Goal: Transaction & Acquisition: Purchase product/service

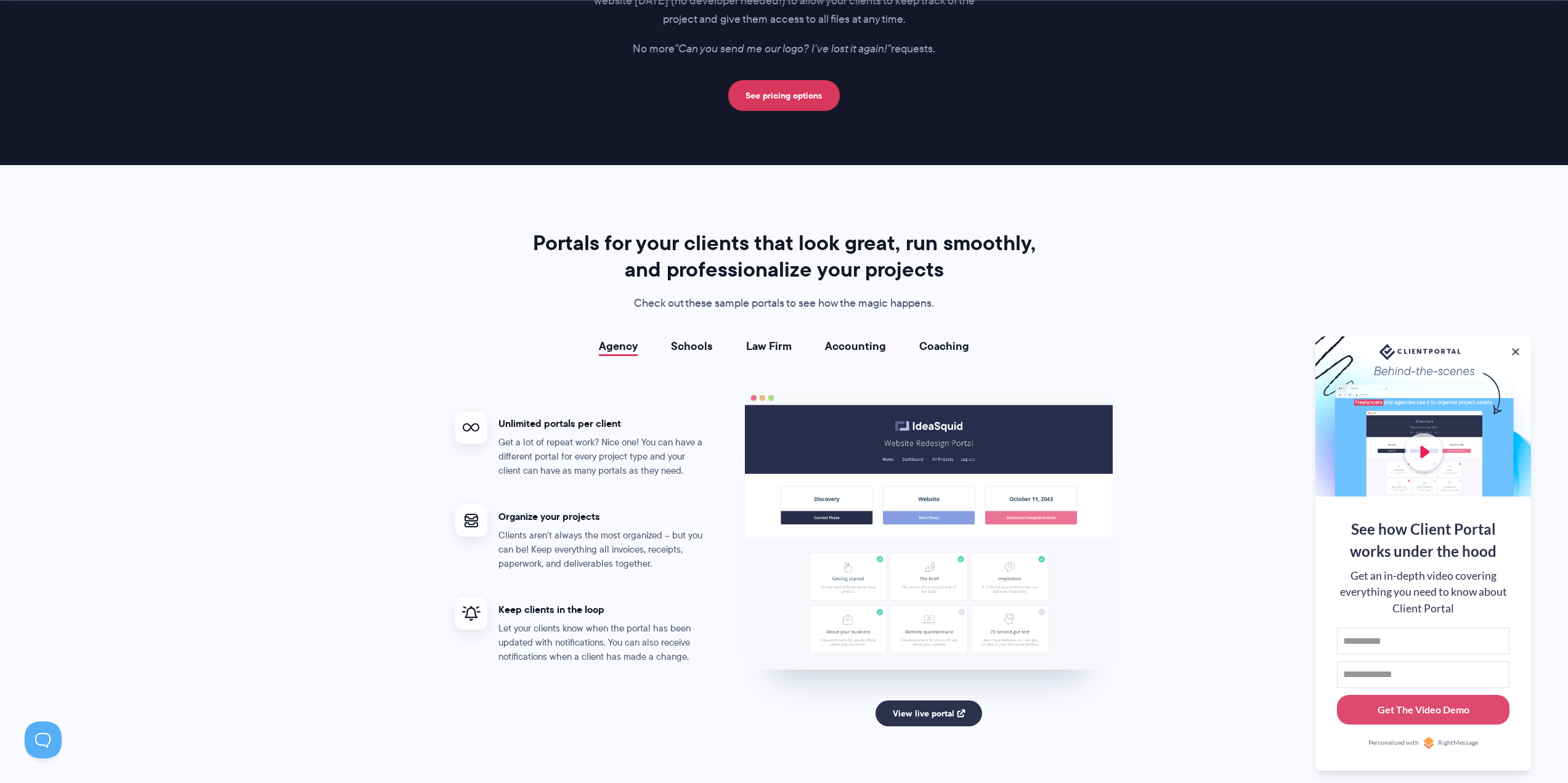
scroll to position [2094, 0]
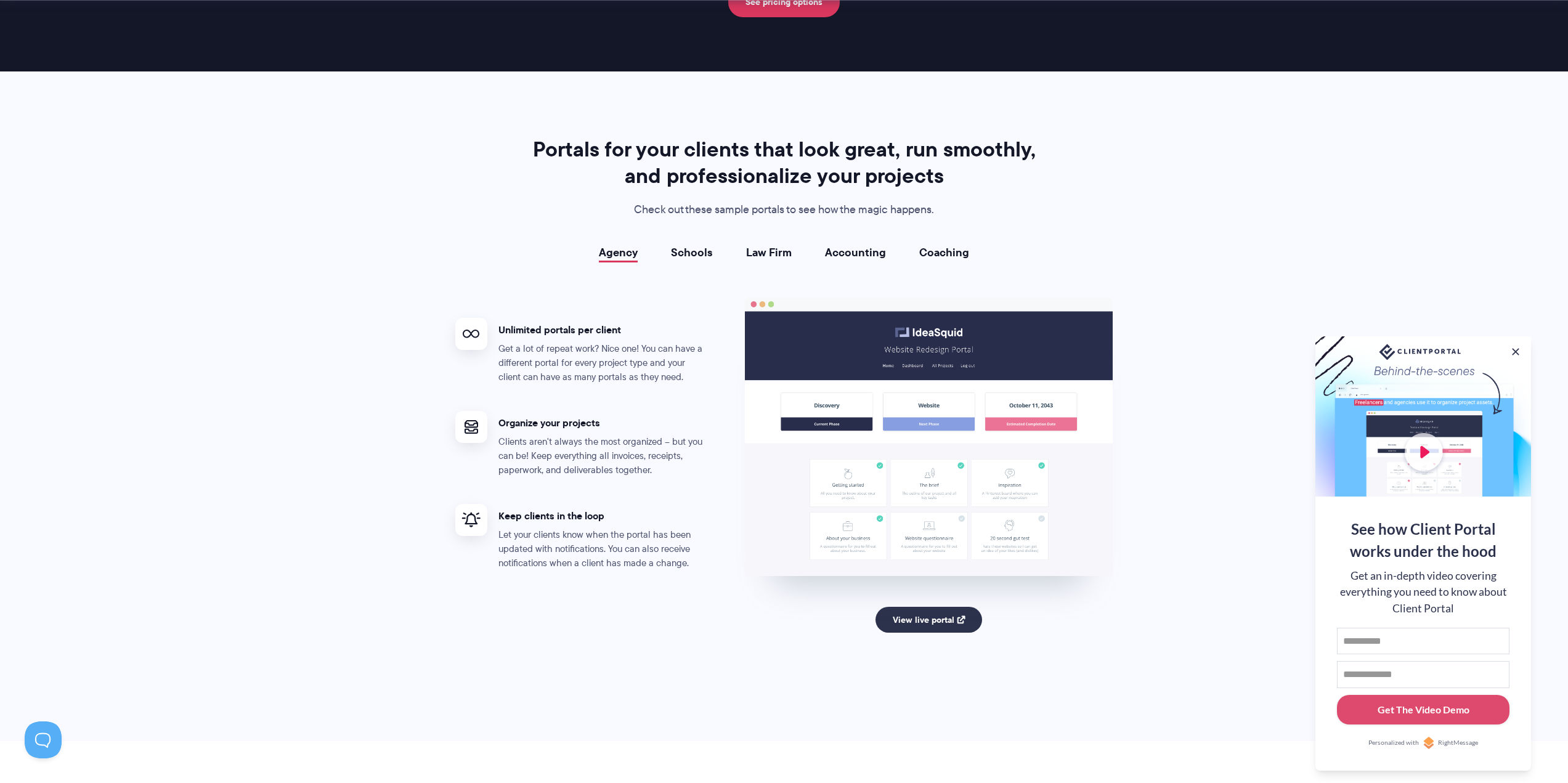
click at [692, 255] on link "Schools" at bounding box center [692, 253] width 42 height 12
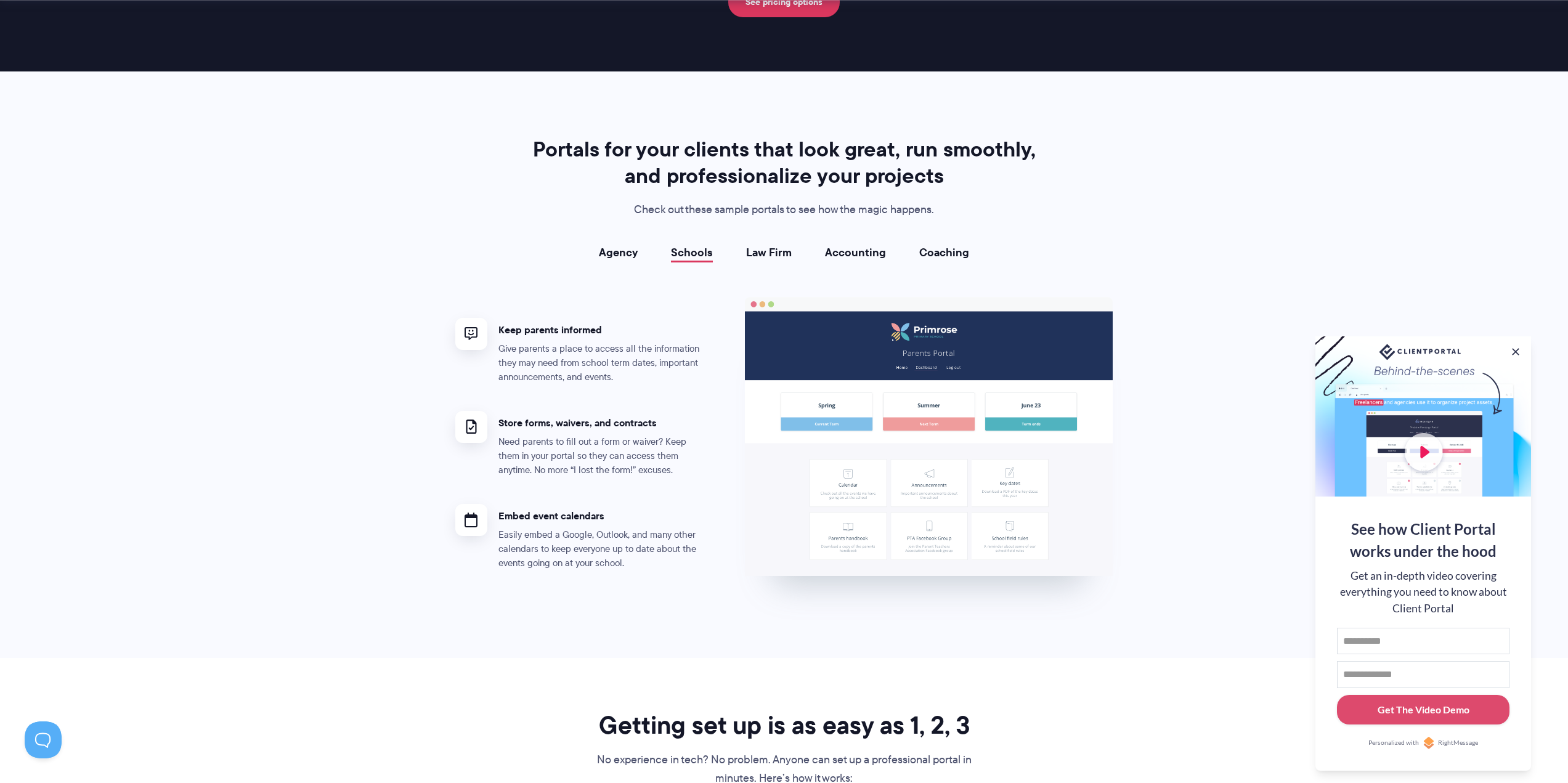
click at [946, 250] on link "Coaching" at bounding box center [944, 253] width 50 height 12
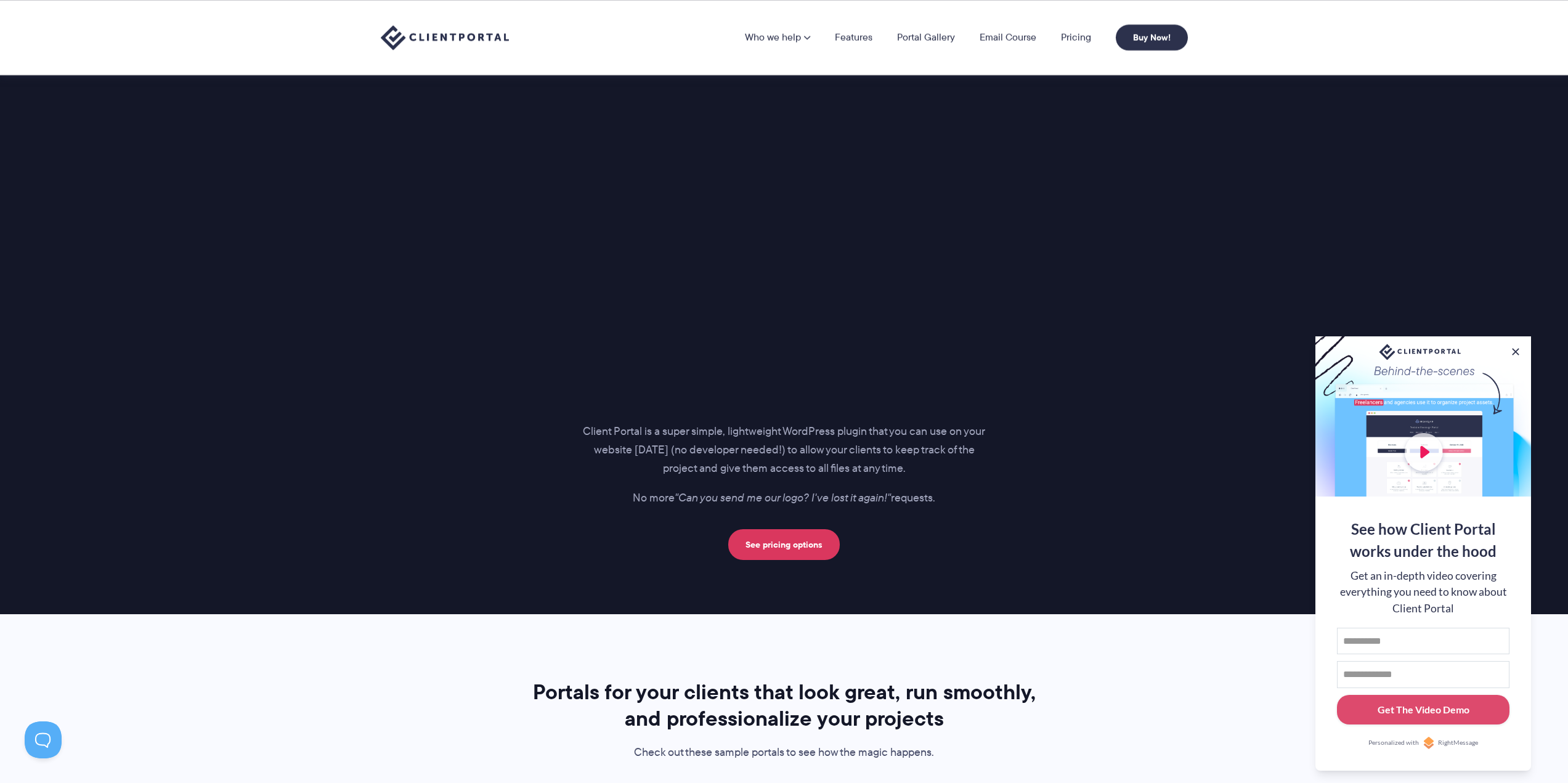
scroll to position [1540, 0]
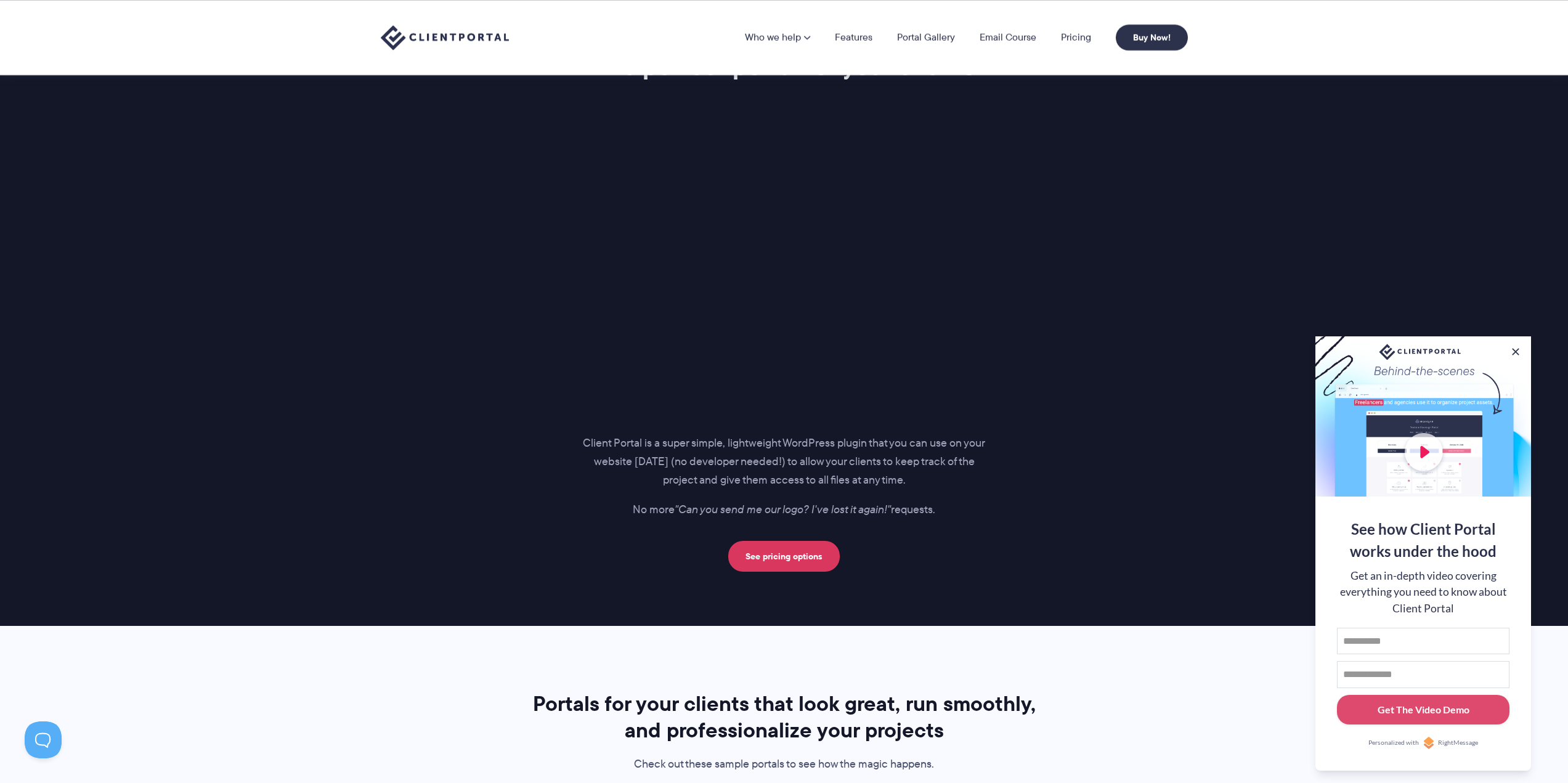
click at [1419, 452] on div at bounding box center [1423, 416] width 215 height 160
click at [915, 39] on link "Portal Gallery" at bounding box center [926, 37] width 58 height 10
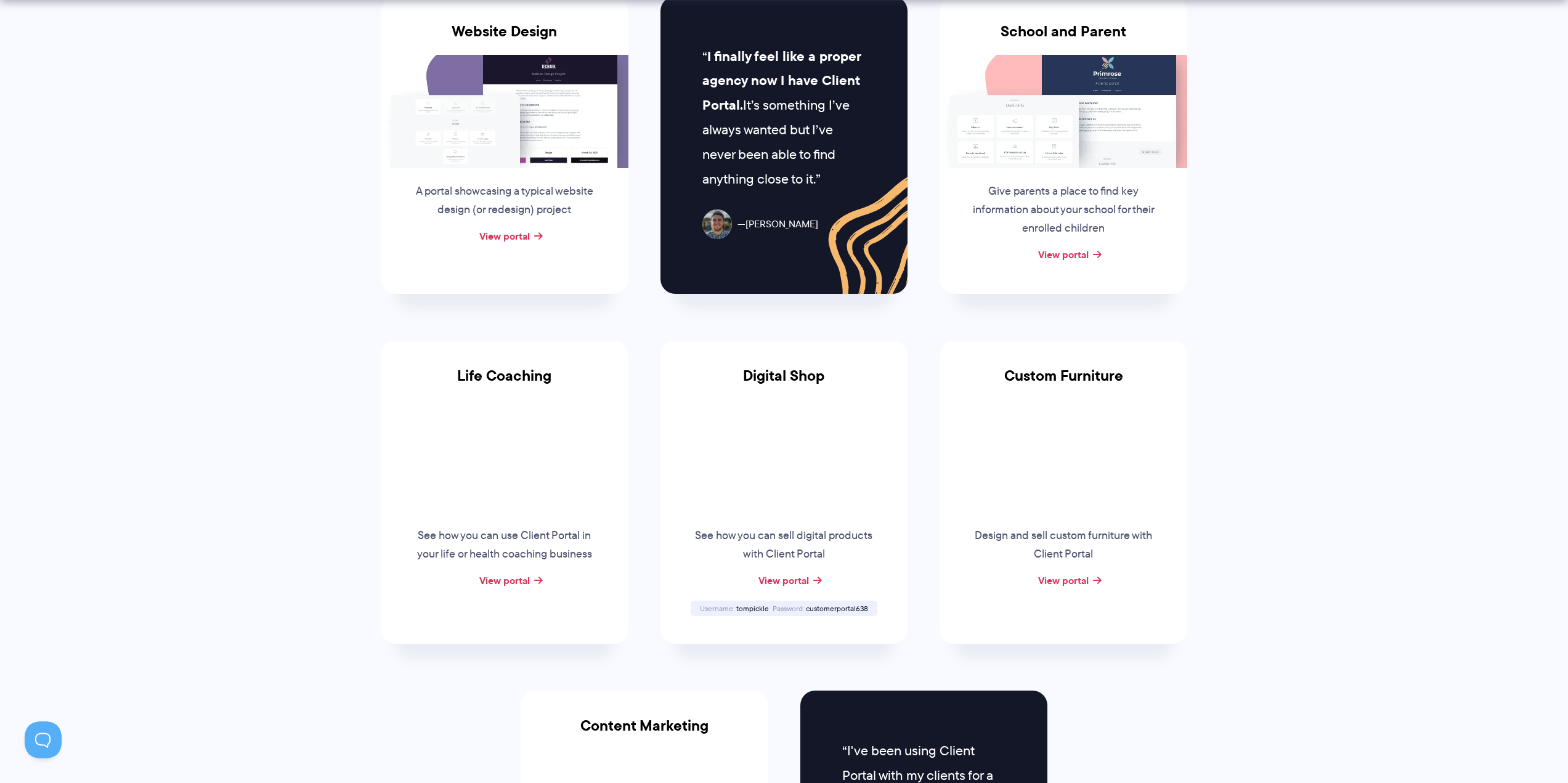
scroll to position [739, 0]
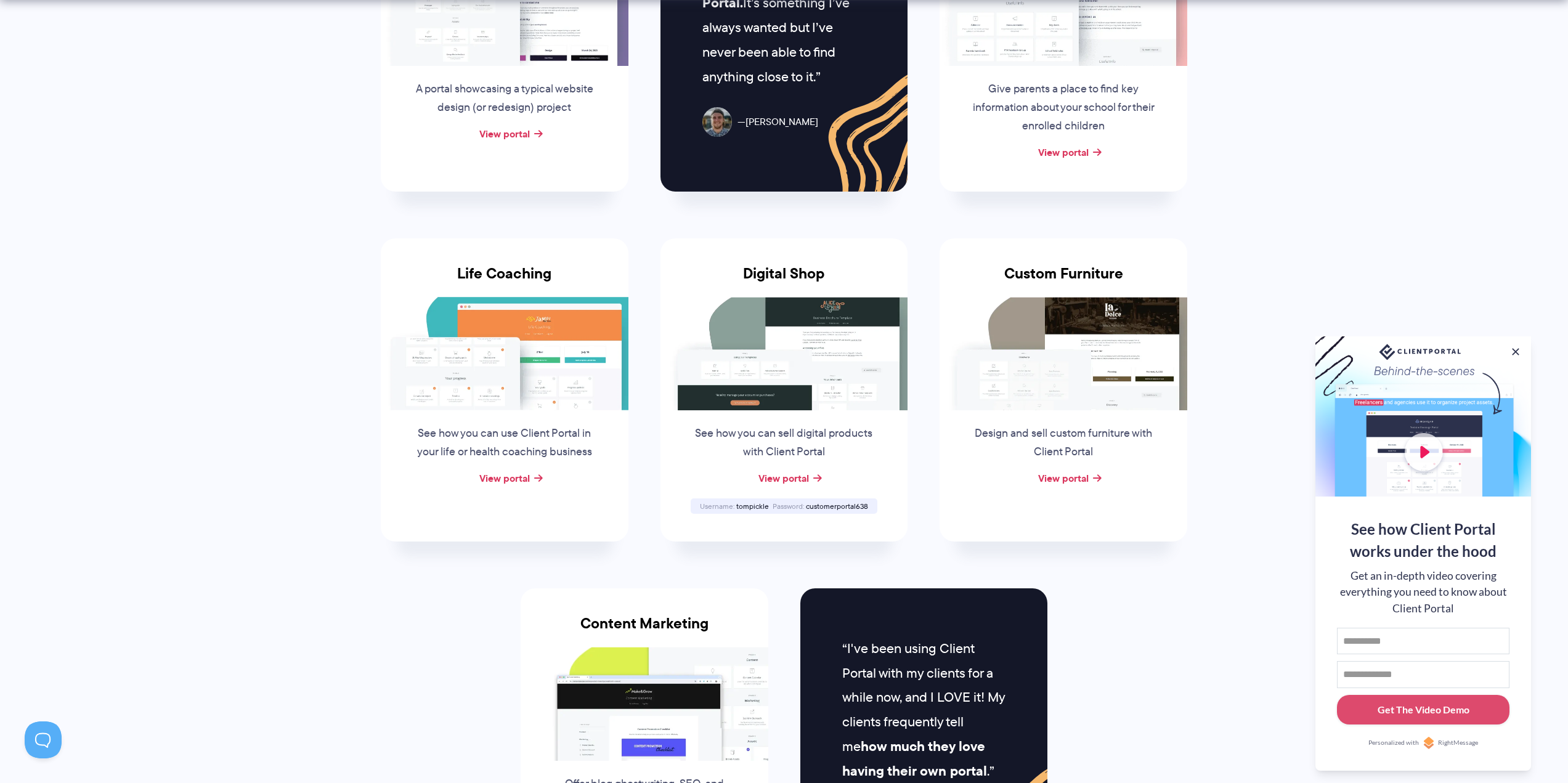
click at [1092, 475] on div "View portal" at bounding box center [1063, 478] width 248 height 19
click at [1083, 475] on link "View portal" at bounding box center [1063, 478] width 50 height 14
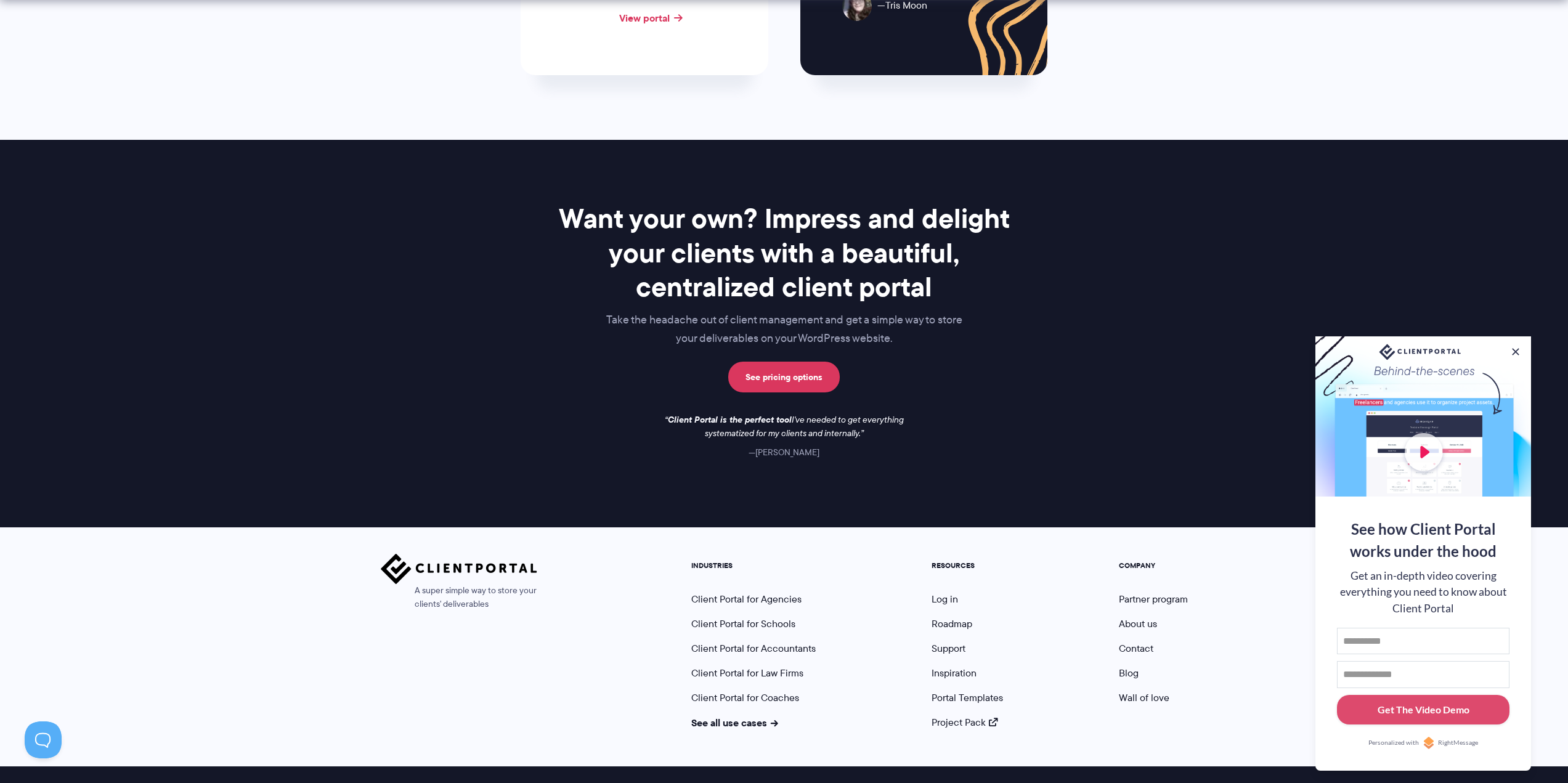
scroll to position [1573, 0]
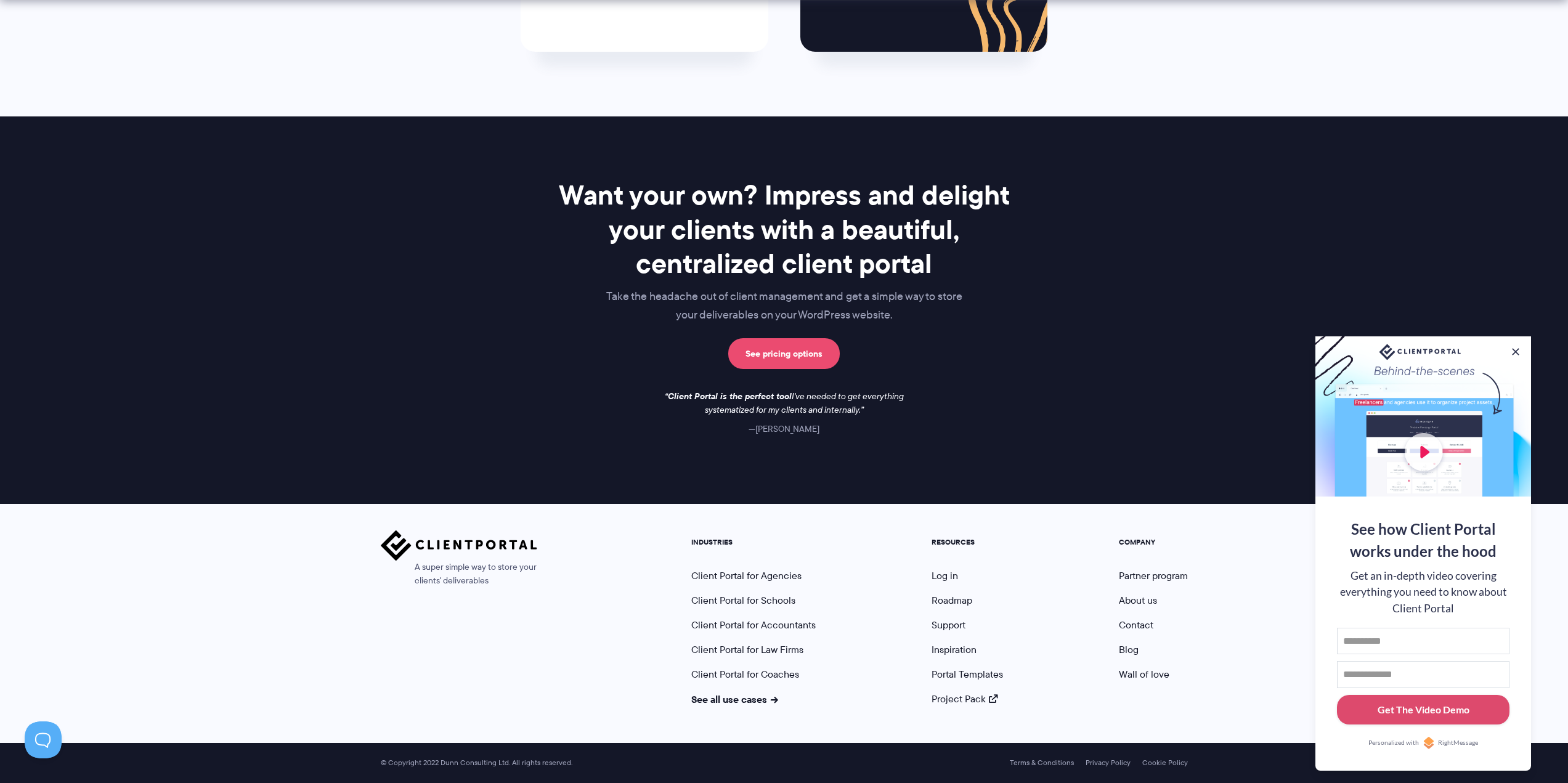
click at [784, 348] on link "See pricing options" at bounding box center [784, 353] width 112 height 31
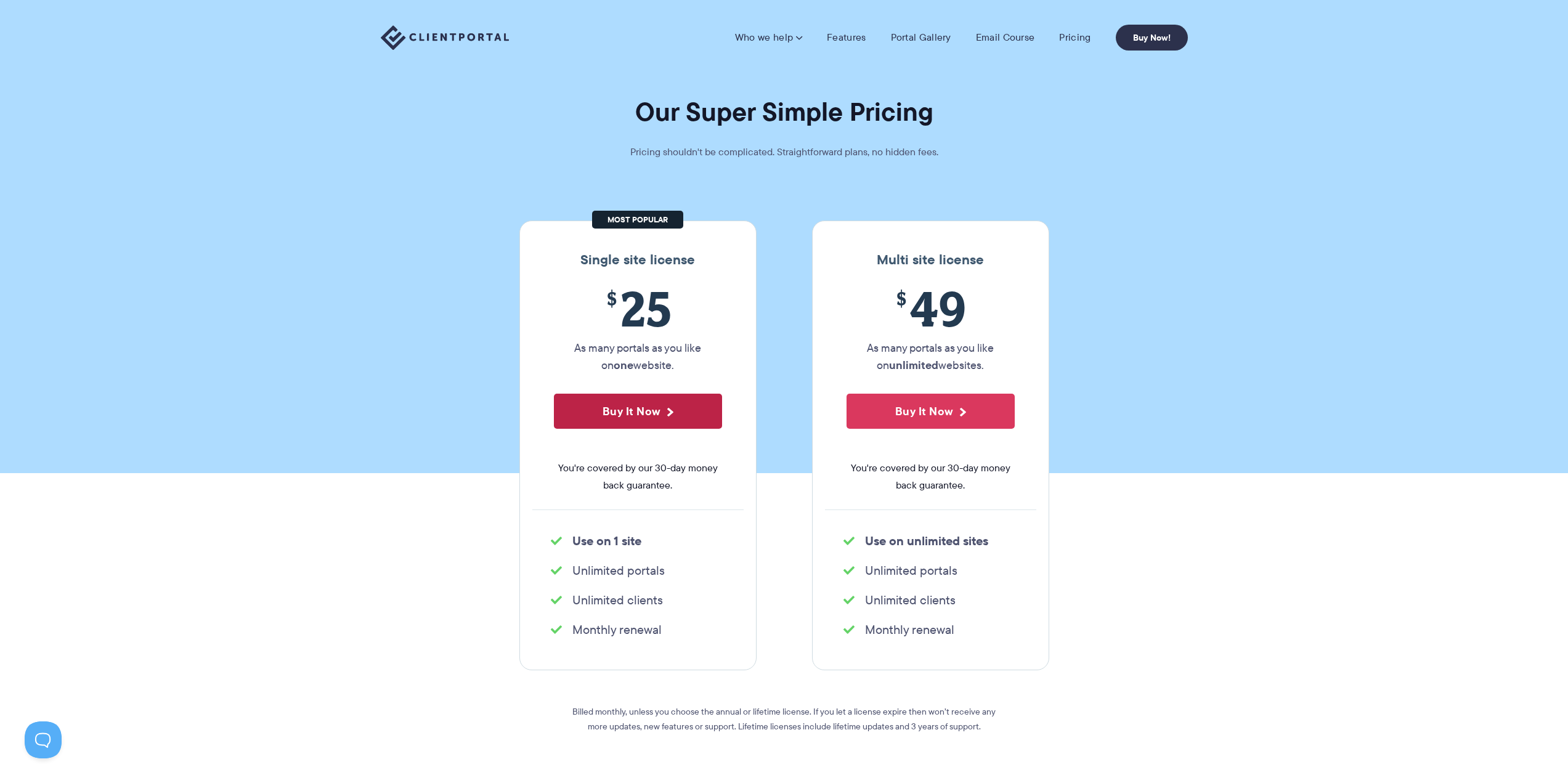
click at [661, 409] on button "Buy It Now" at bounding box center [638, 411] width 168 height 35
click at [810, 41] on li "Who we help Who we help View pricing Agencies See how Client Portal can help gi…" at bounding box center [768, 38] width 92 height 12
click at [862, 39] on link "Features" at bounding box center [846, 38] width 39 height 12
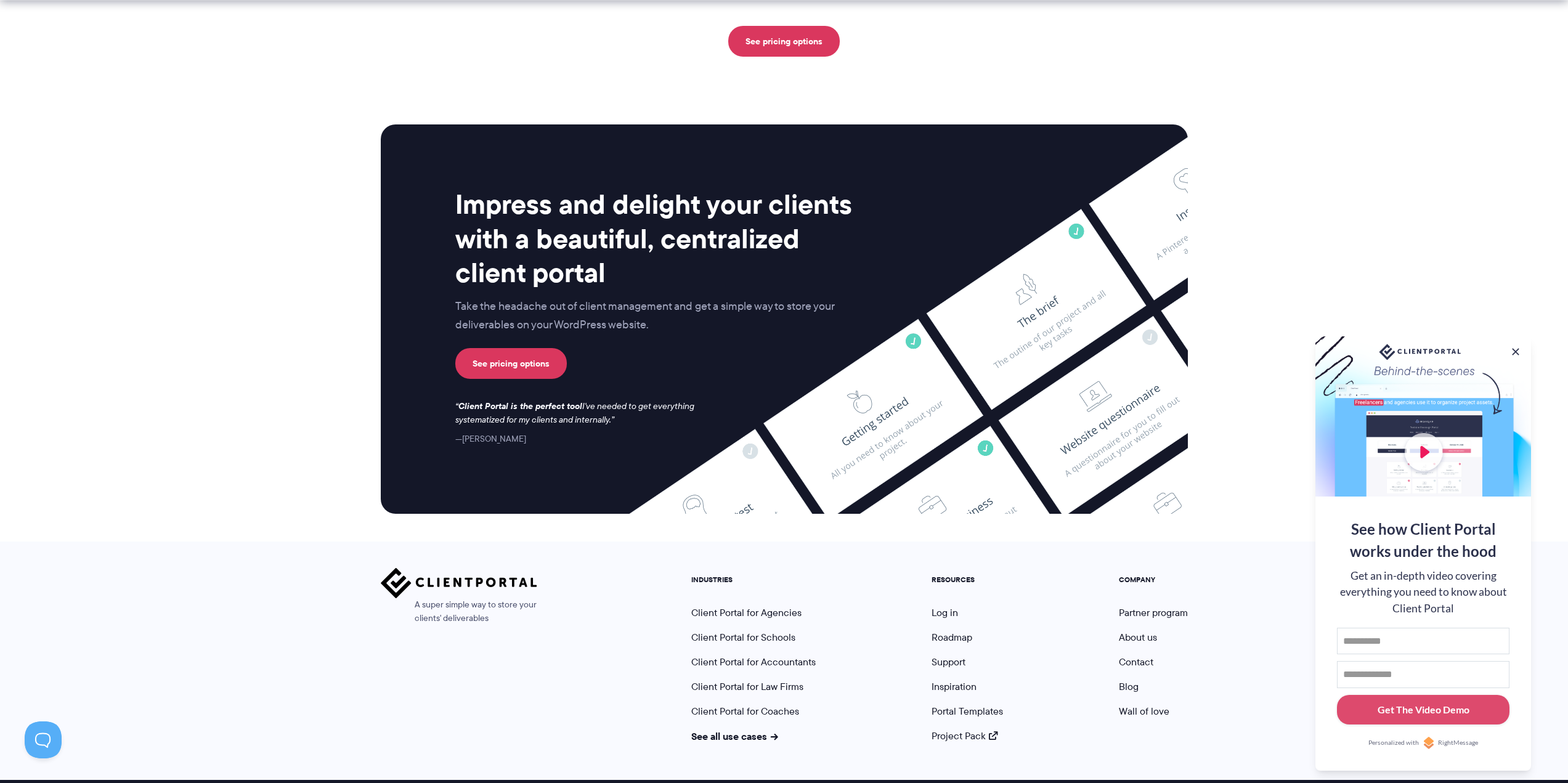
scroll to position [3027, 0]
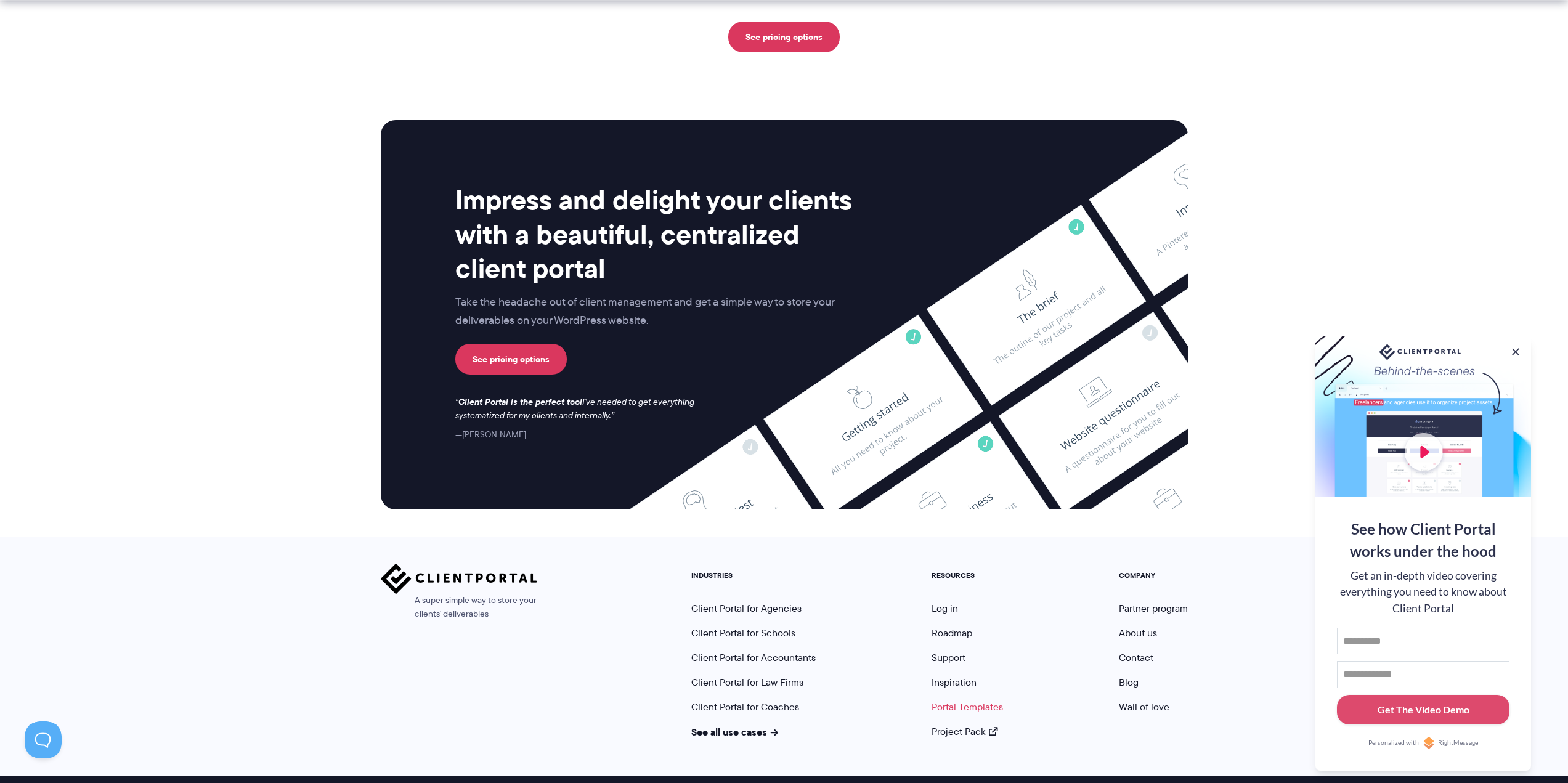
click at [970, 700] on link "Portal Templates" at bounding box center [968, 707] width 72 height 14
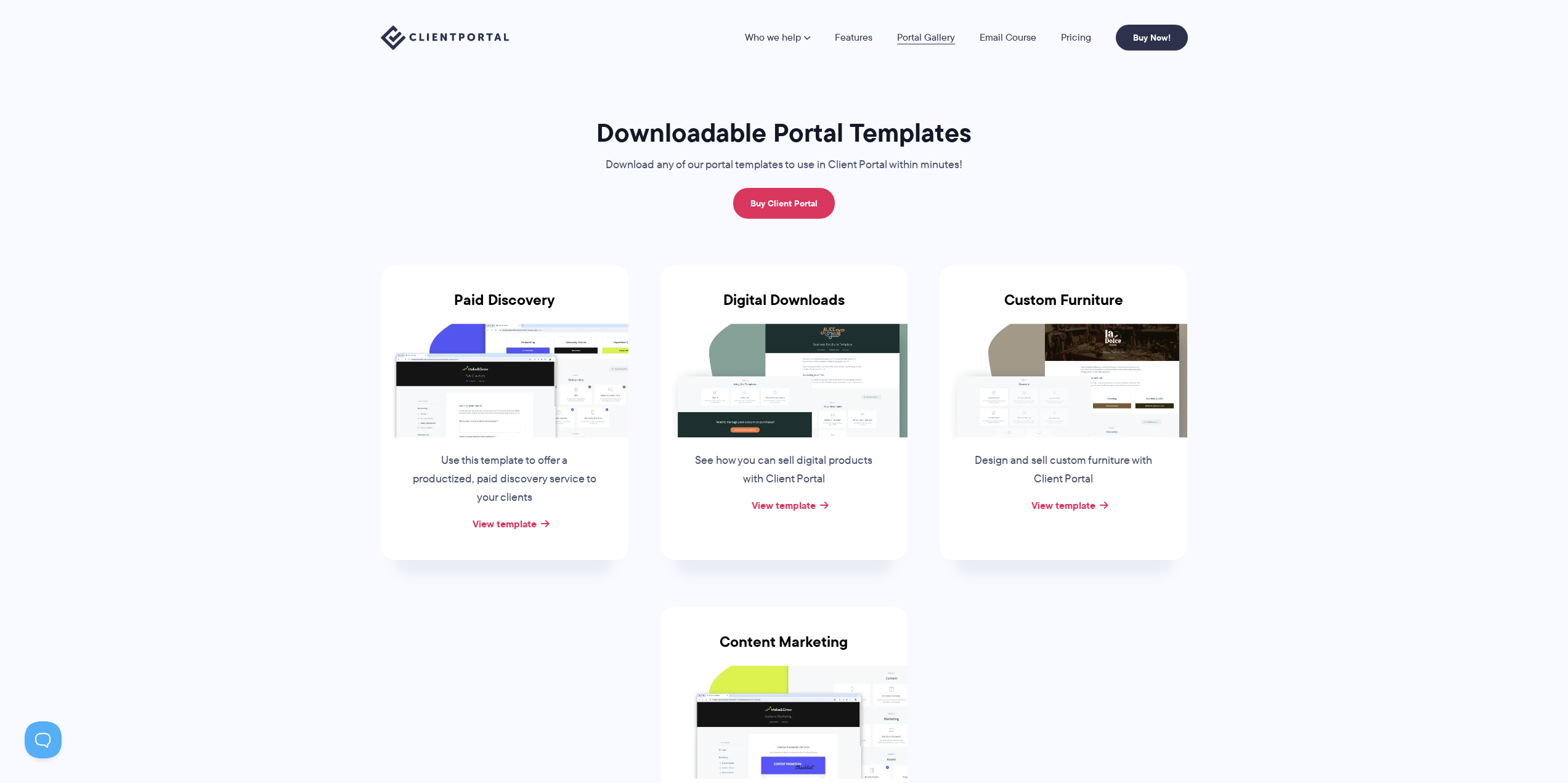
click at [915, 41] on link "Portal Gallery" at bounding box center [926, 37] width 58 height 10
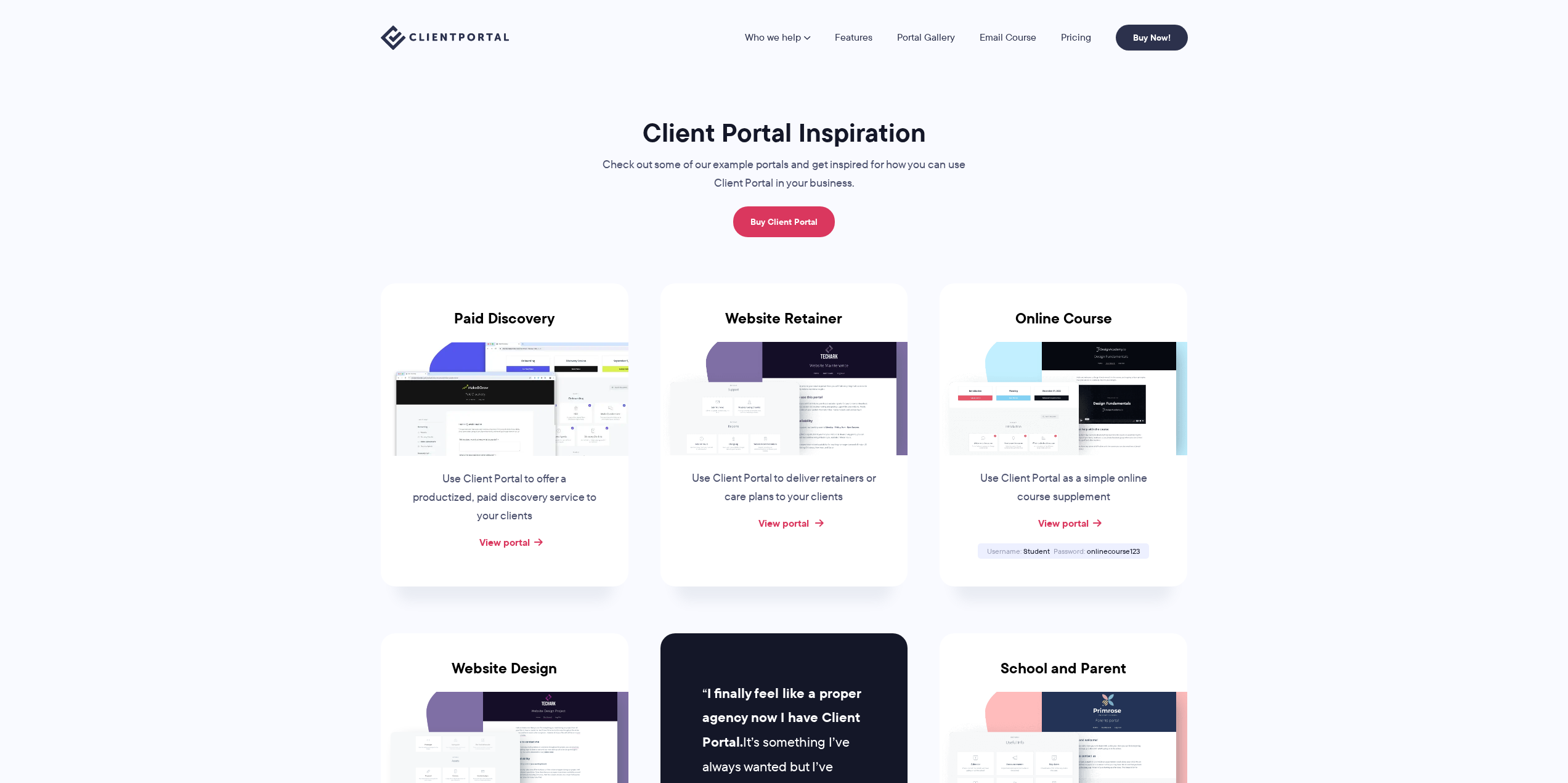
click at [796, 520] on link "View portal" at bounding box center [783, 522] width 50 height 14
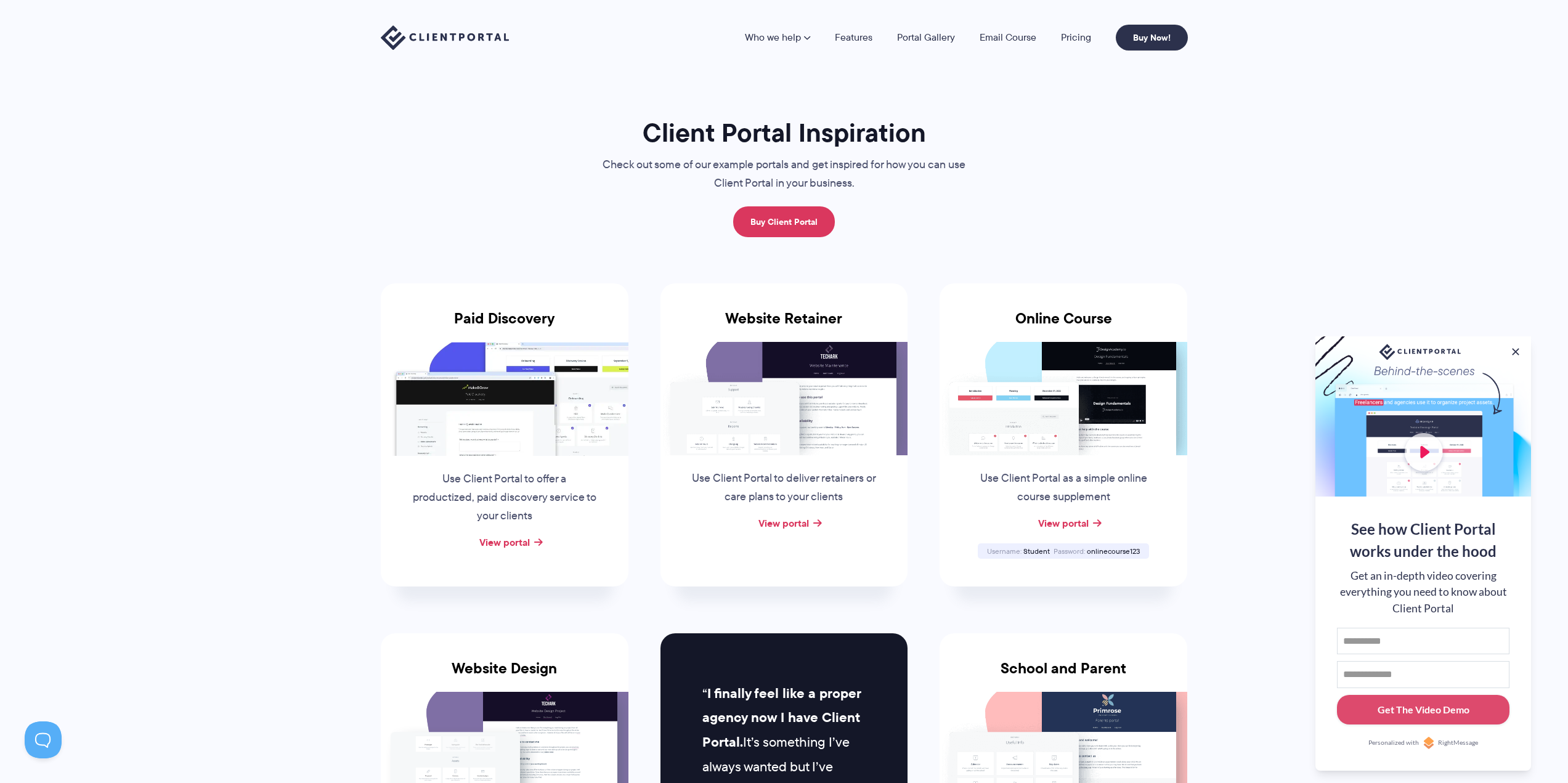
click at [463, 39] on img at bounding box center [445, 38] width 128 height 25
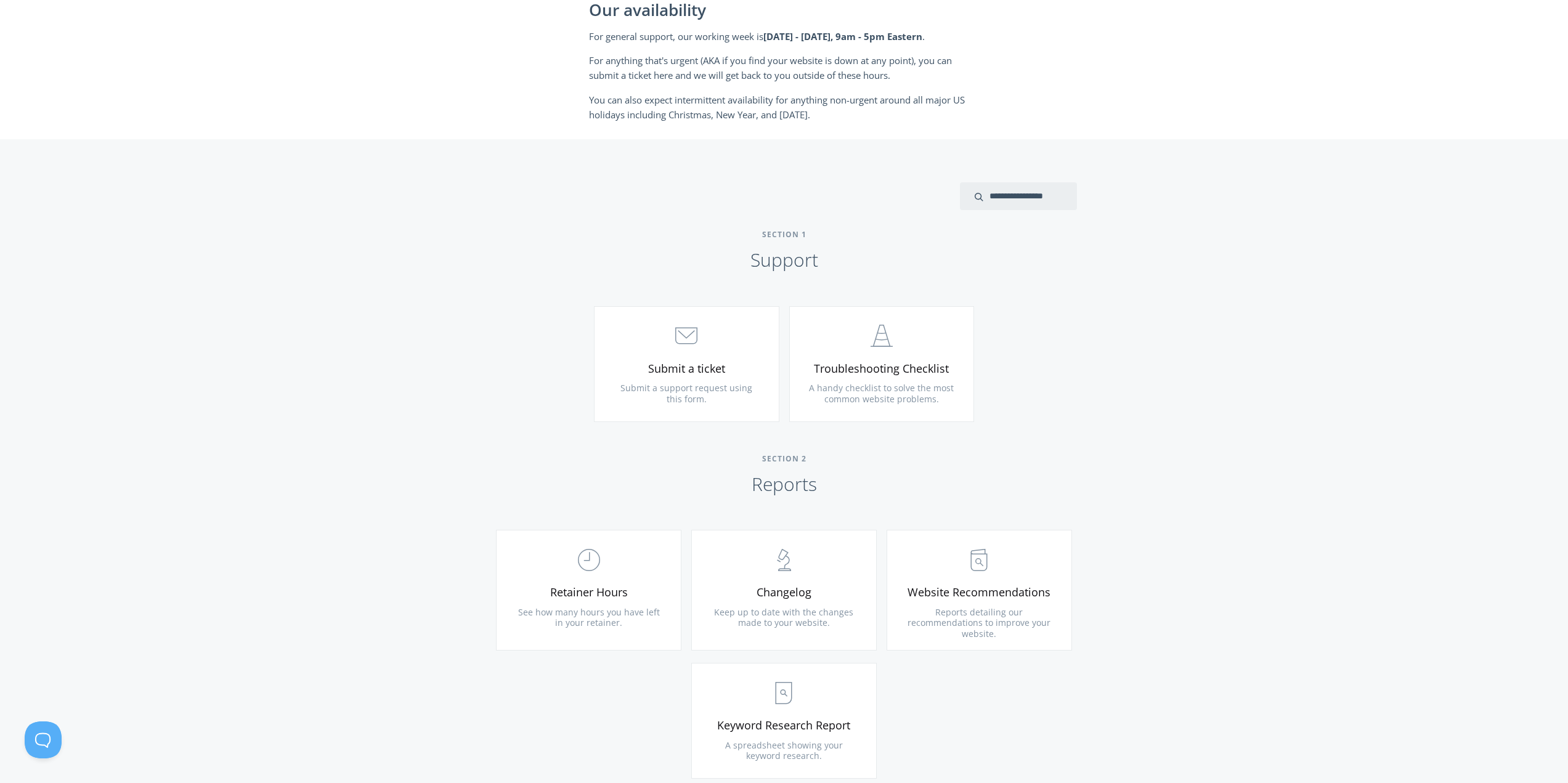
scroll to position [369, 0]
click at [741, 383] on span "Submit a support request using this form." at bounding box center [686, 392] width 132 height 23
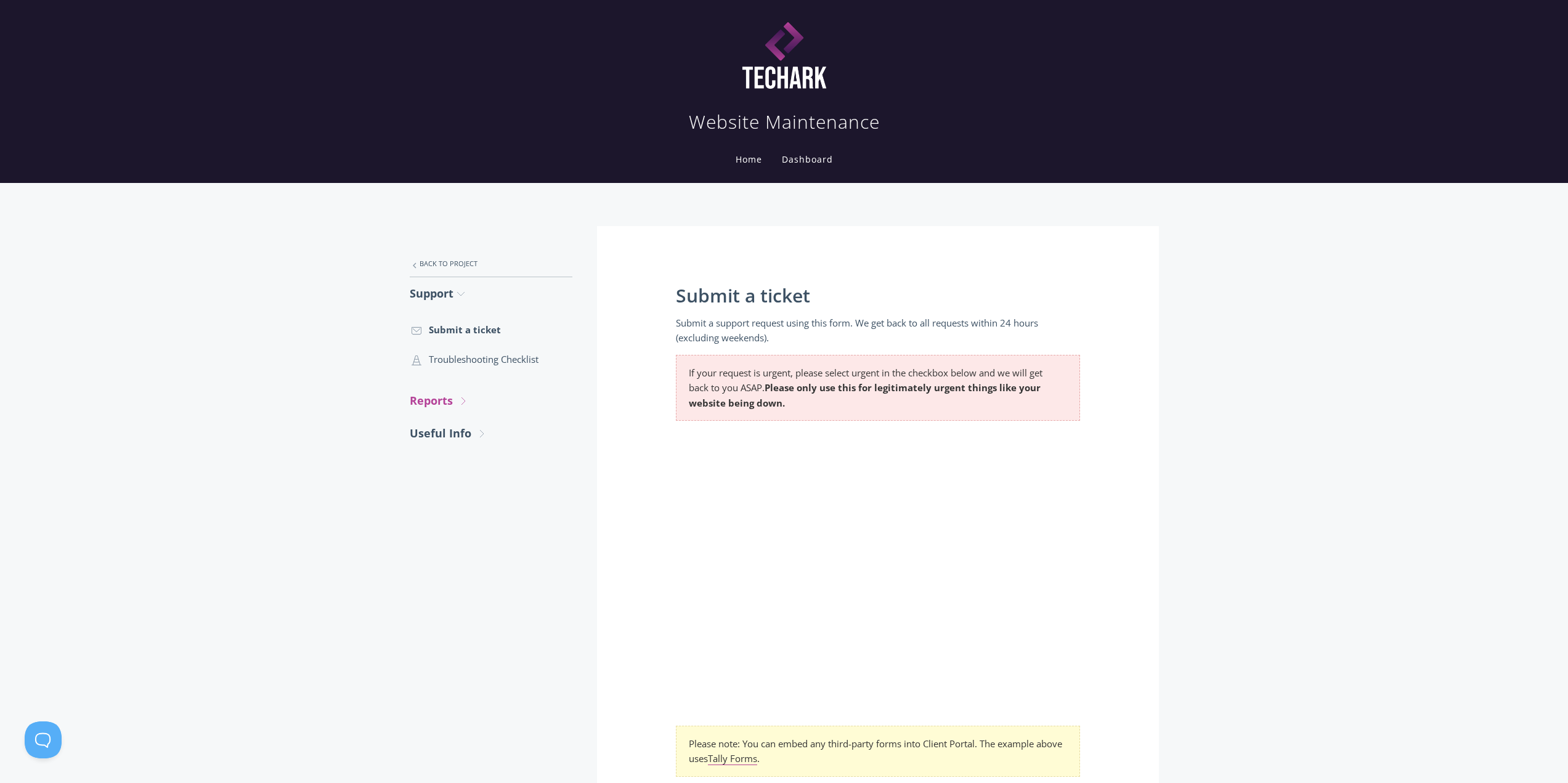
click at [417, 409] on link "Reports .st0{fill:none;stroke:#000000;stroke-width:2;stroke-miterlimit:10;} Unt…" at bounding box center [491, 400] width 162 height 32
click at [441, 434] on link ".st0{fill:none;stroke:#000000;stroke-width:2;stroke-miterlimit:10;} Untitled-18…" at bounding box center [491, 436] width 162 height 30
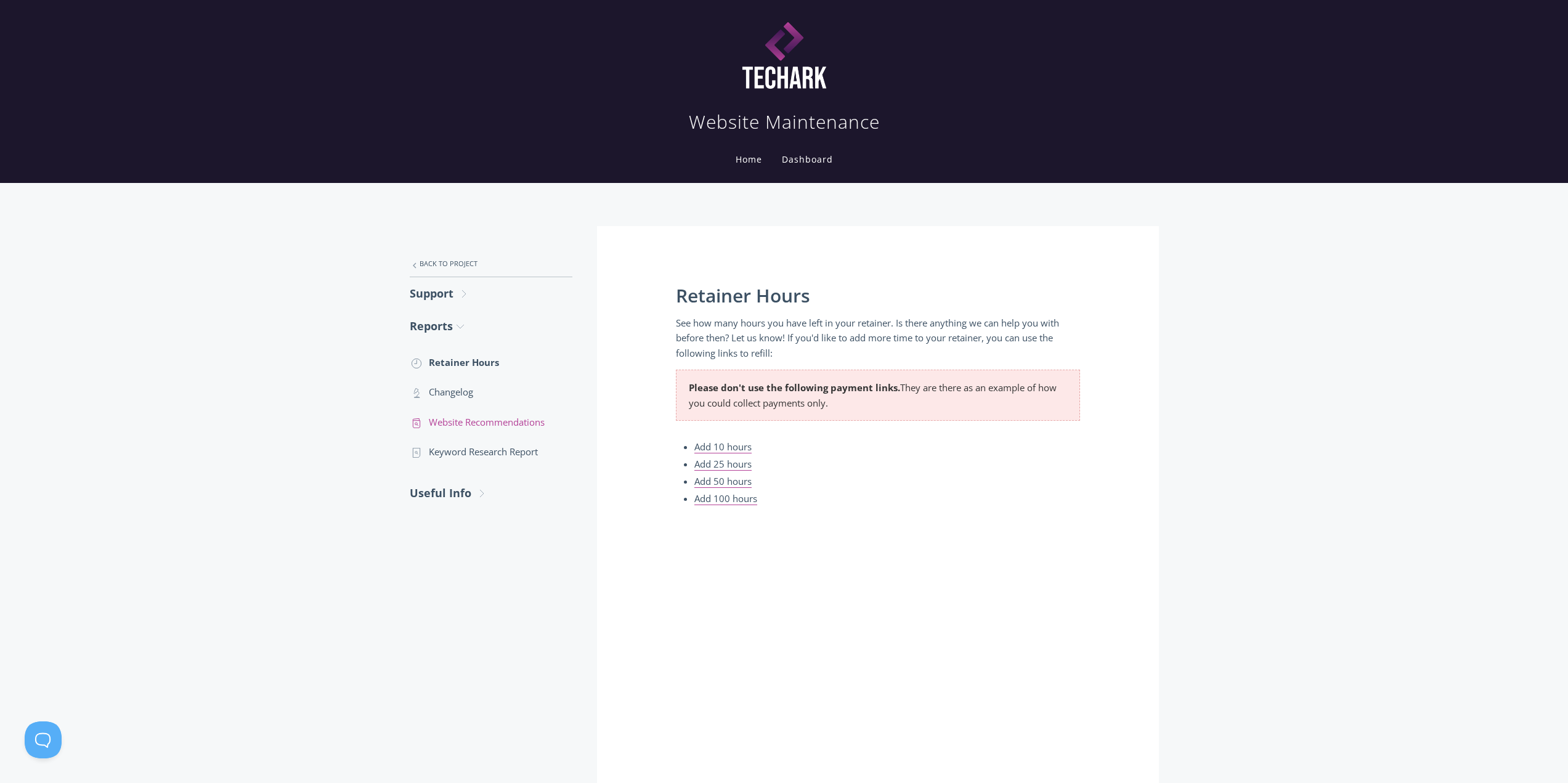
click at [466, 421] on link ".st0{fill:none;stroke:#000000;stroke-width:2;stroke-miterlimit:10;} Untitled-13…" at bounding box center [491, 422] width 162 height 30
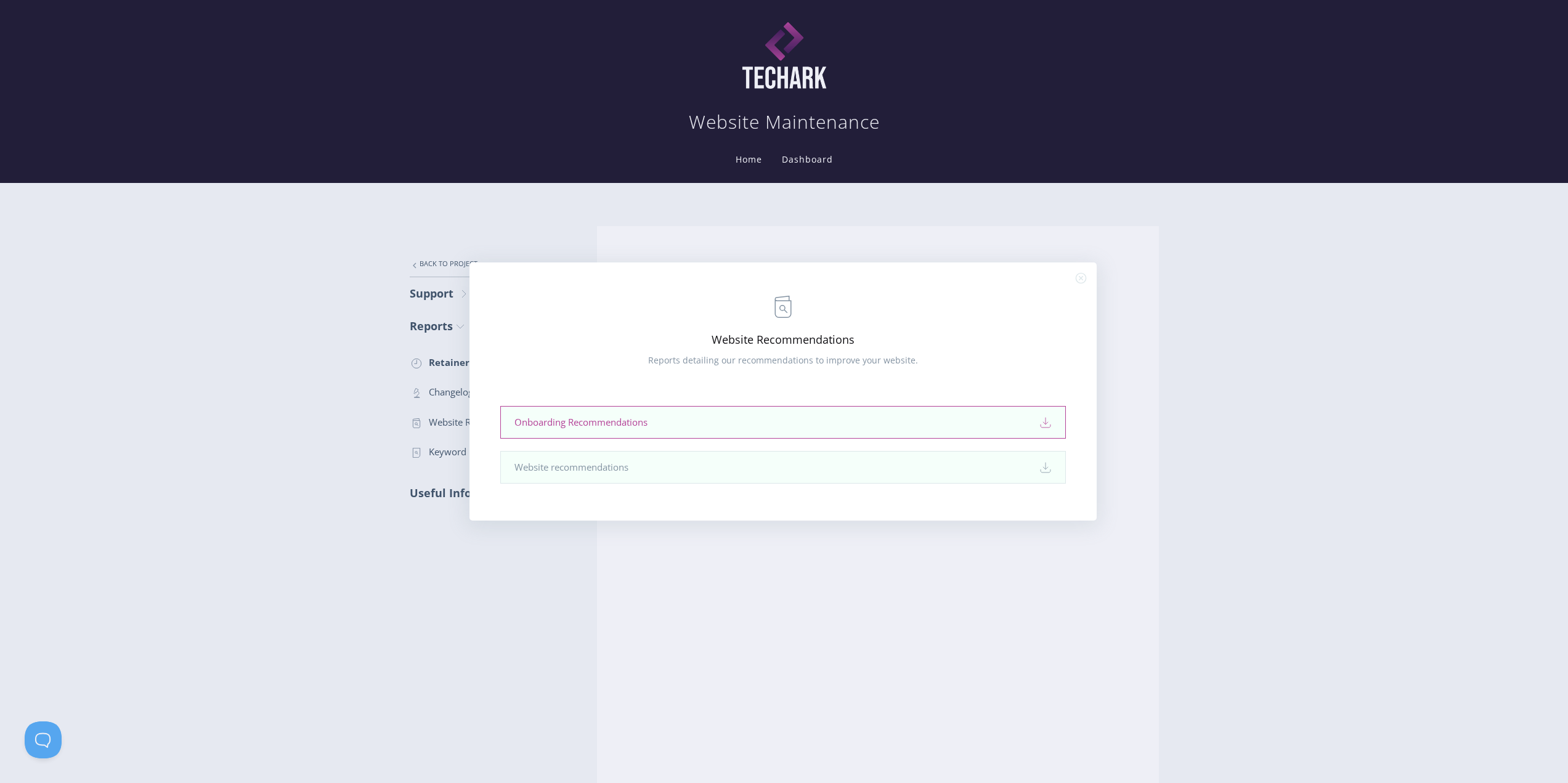
click at [589, 423] on link "Onboarding Recommendations Download" at bounding box center [783, 422] width 566 height 32
click at [442, 261] on div ".st0{fill:none;stroke:#000000;stroke-width:2;stroke-miterlimit:10;} Untitled-13…" at bounding box center [784, 392] width 1568 height 783
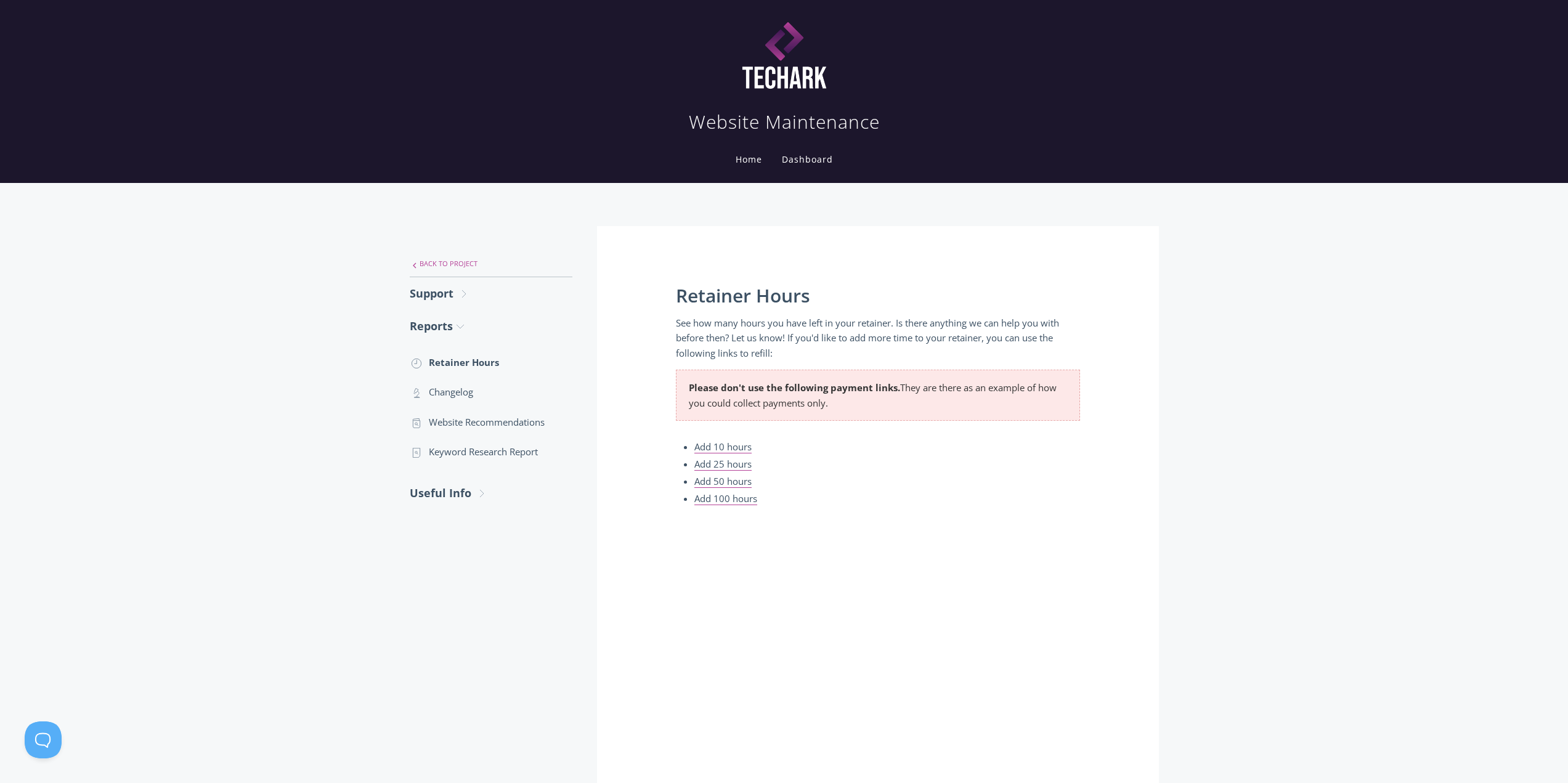
click at [442, 261] on link ".st0{fill:none;stroke:#000000;stroke-width:2;stroke-miterlimit:10;} Untitled-27…" at bounding box center [491, 264] width 162 height 26
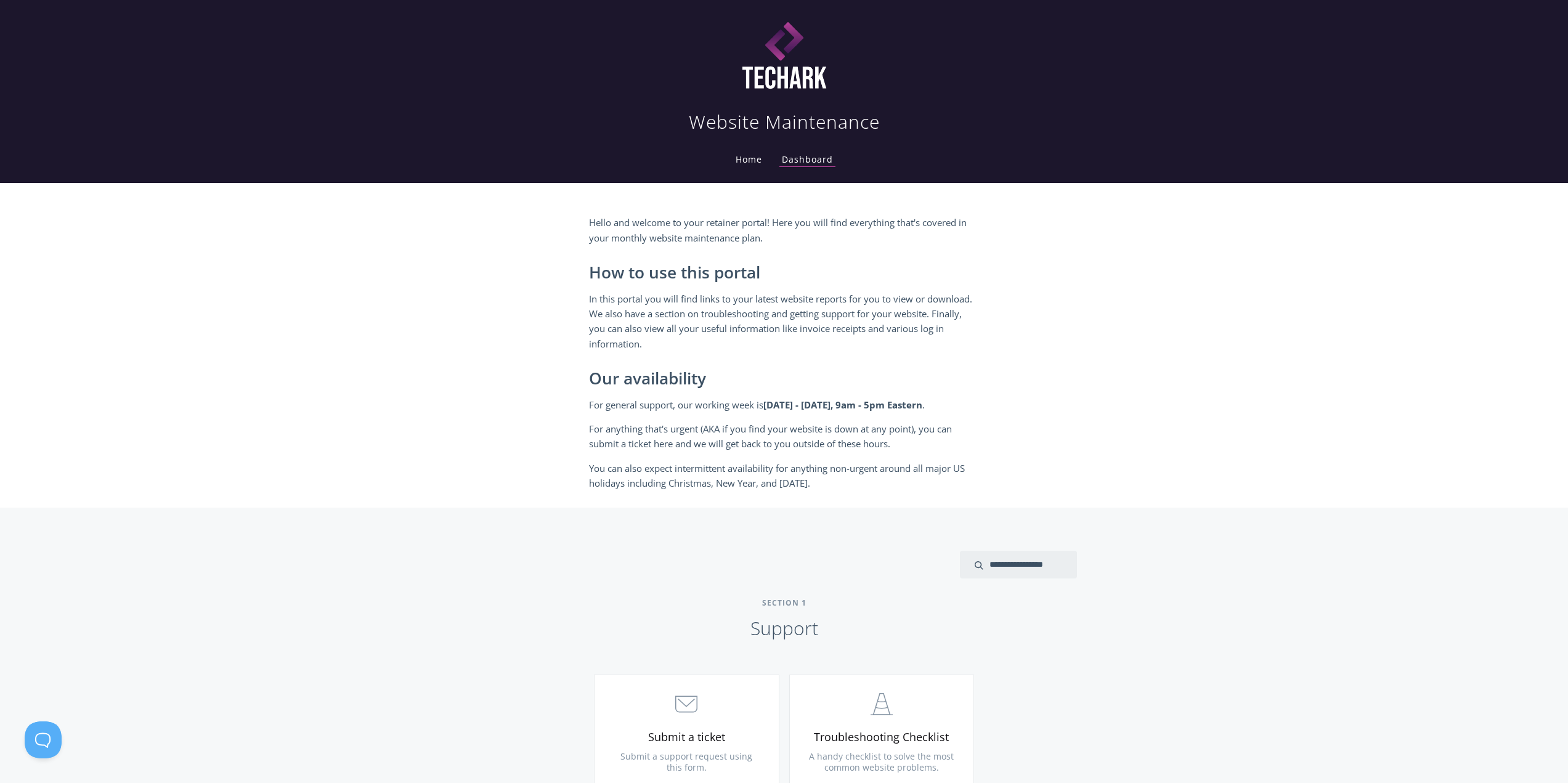
drag, startPoint x: 910, startPoint y: 194, endPoint x: 911, endPoint y: 203, distance: 9.1
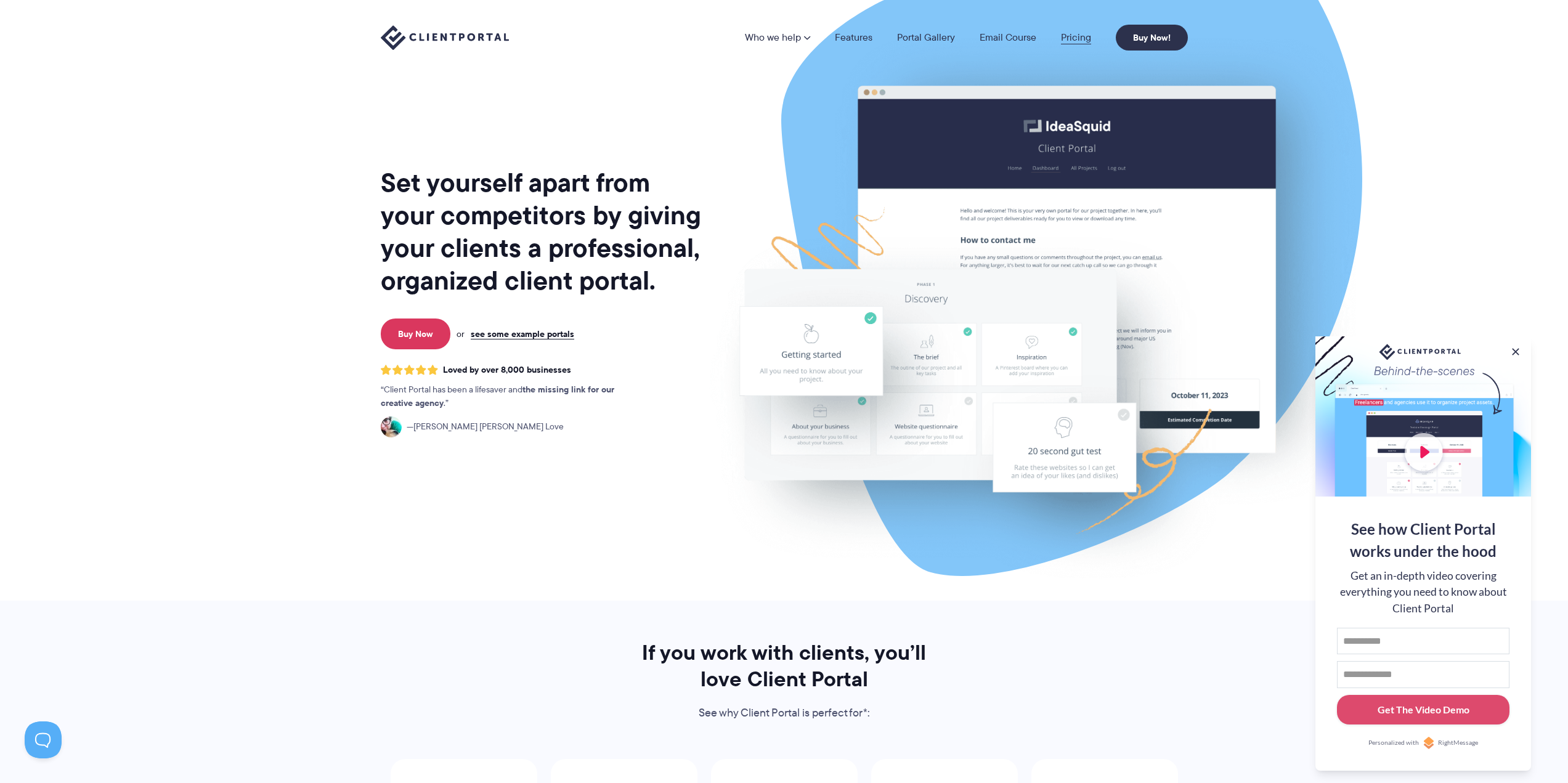
click at [1072, 37] on link "Pricing" at bounding box center [1077, 37] width 30 height 10
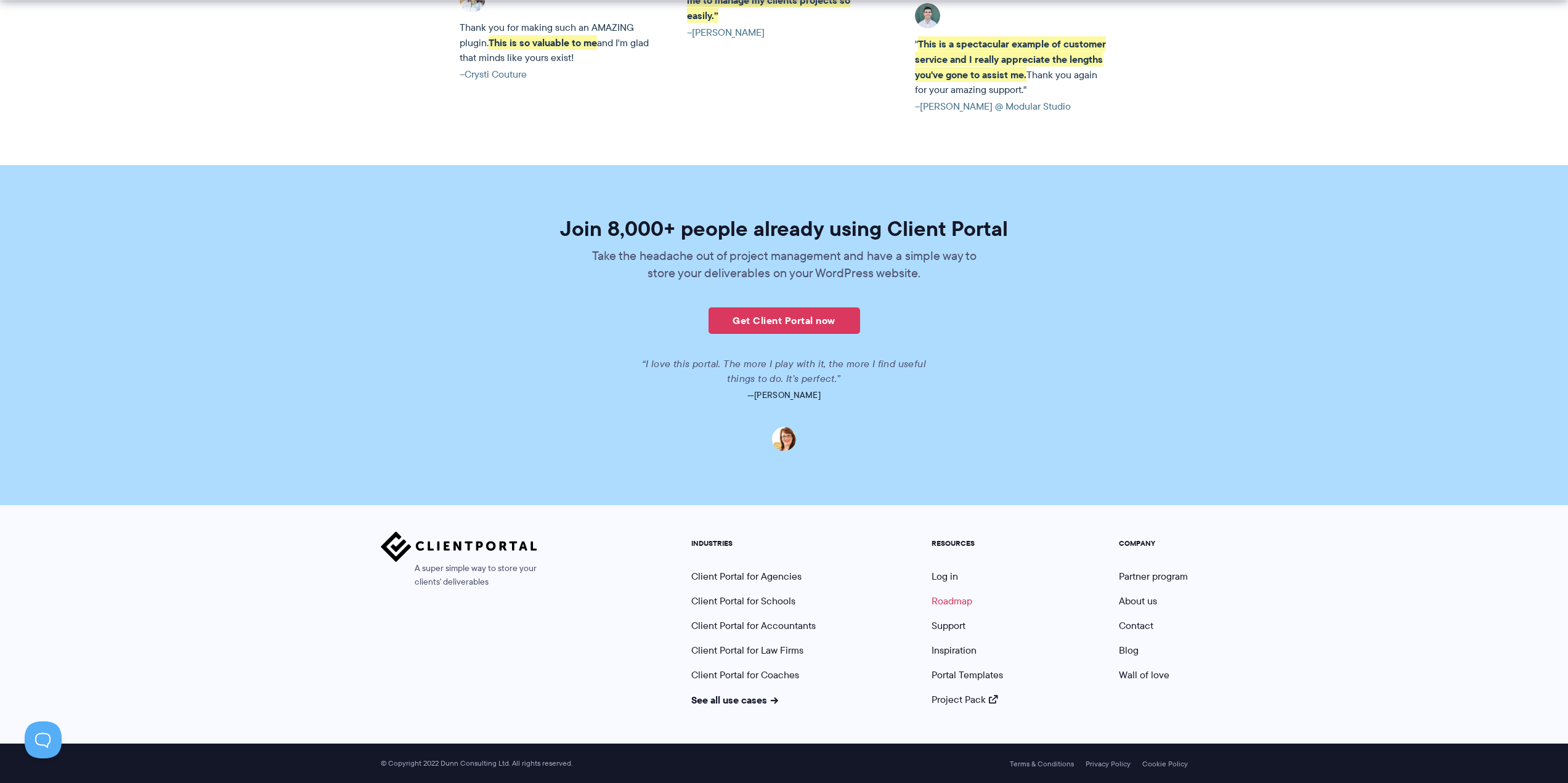
click at [960, 598] on link "Roadmap" at bounding box center [952, 601] width 41 height 14
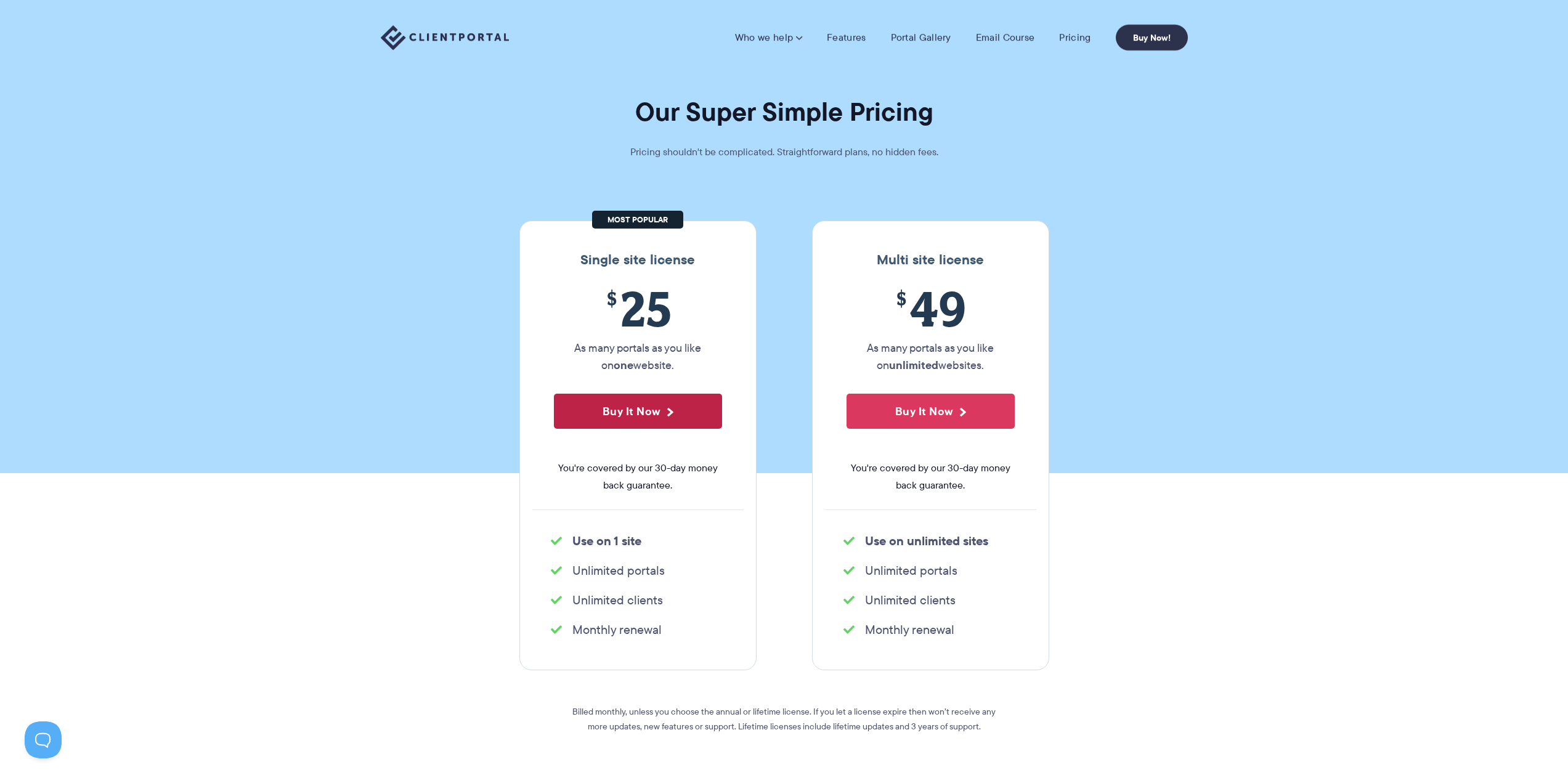
click at [657, 403] on button "Buy It Now" at bounding box center [638, 411] width 168 height 35
